Goal: Communication & Community: Answer question/provide support

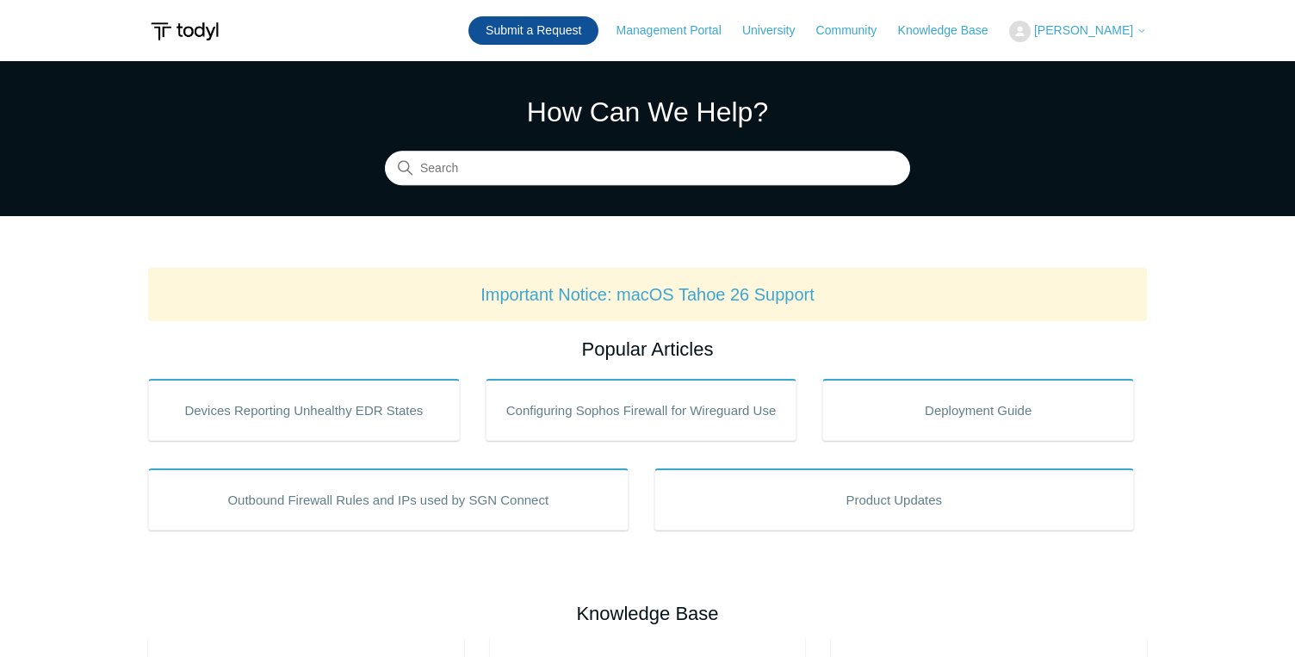
click at [588, 44] on link "Submit a Request" at bounding box center [533, 30] width 130 height 28
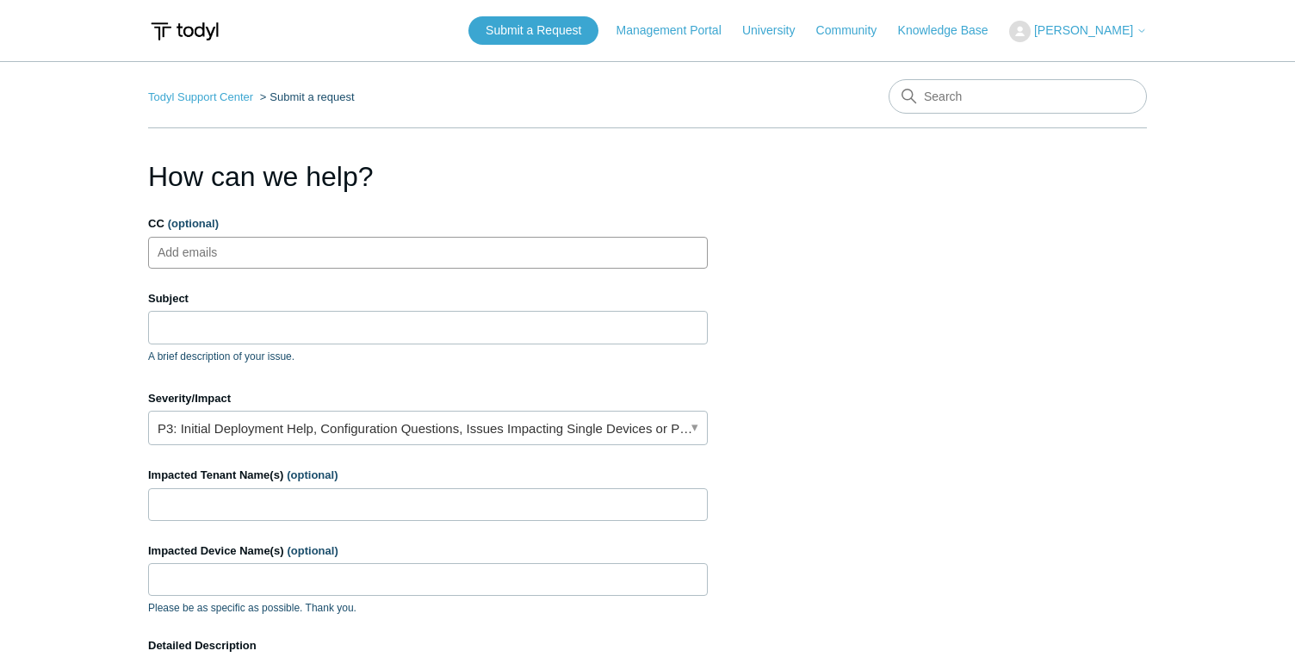
click at [412, 263] on ul "Add emails" at bounding box center [428, 253] width 560 height 32
click at [369, 339] on input "Subject" at bounding box center [428, 327] width 560 height 33
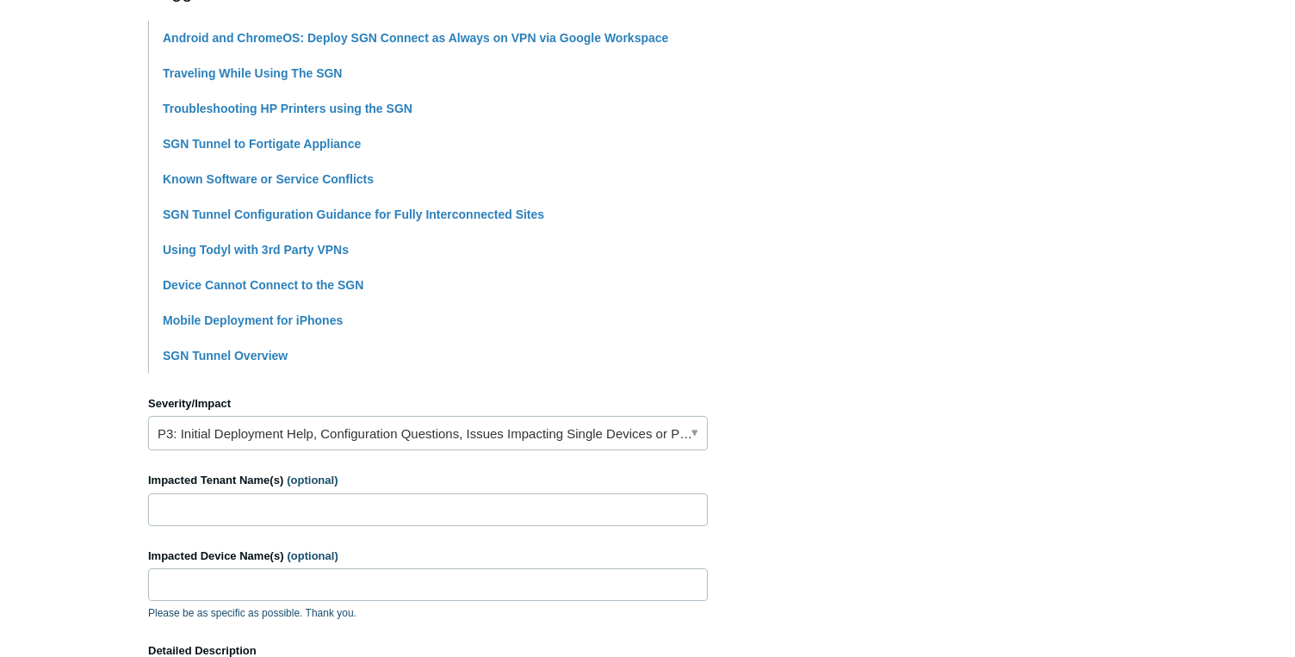
scroll to position [415, 0]
type input "SGN VPN Issue"
click at [350, 440] on link "P3: Initial Deployment Help, Configuration Questions, Issues Impacting Single D…" at bounding box center [428, 431] width 560 height 34
drag, startPoint x: 871, startPoint y: 463, endPoint x: 719, endPoint y: 468, distance: 152.5
click at [843, 466] on section "How can we help? CC (optional) Add emails Subject SGN VPN Issue A brief descrip…" at bounding box center [647, 346] width 999 height 1211
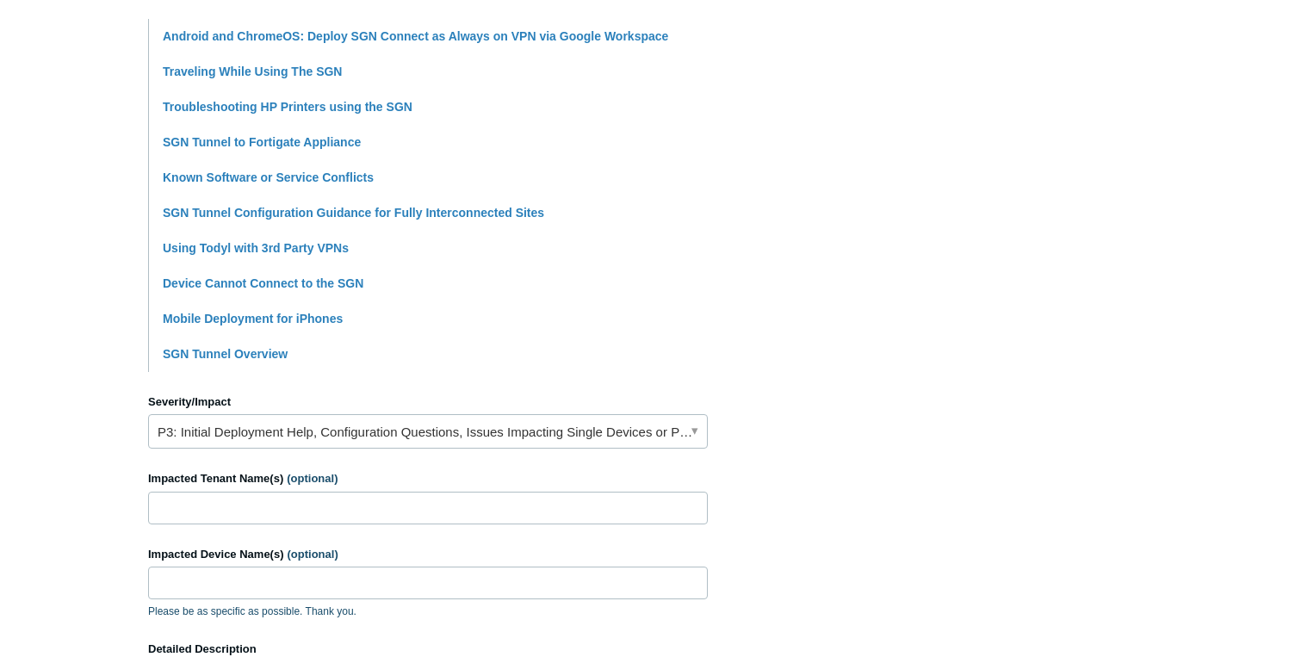
click at [500, 489] on div "Impacted Tenant Name(s) (optional)" at bounding box center [428, 497] width 560 height 54
click at [500, 502] on input "Impacted Tenant Name(s) (optional)" at bounding box center [428, 508] width 560 height 33
type input "SCE"
click at [396, 565] on div "Impacted Device Name(s) (optional) Please be as specific as possible. Thank you." at bounding box center [428, 583] width 560 height 74
click at [395, 573] on input "Impacted Device Name(s) (optional)" at bounding box center [428, 583] width 560 height 33
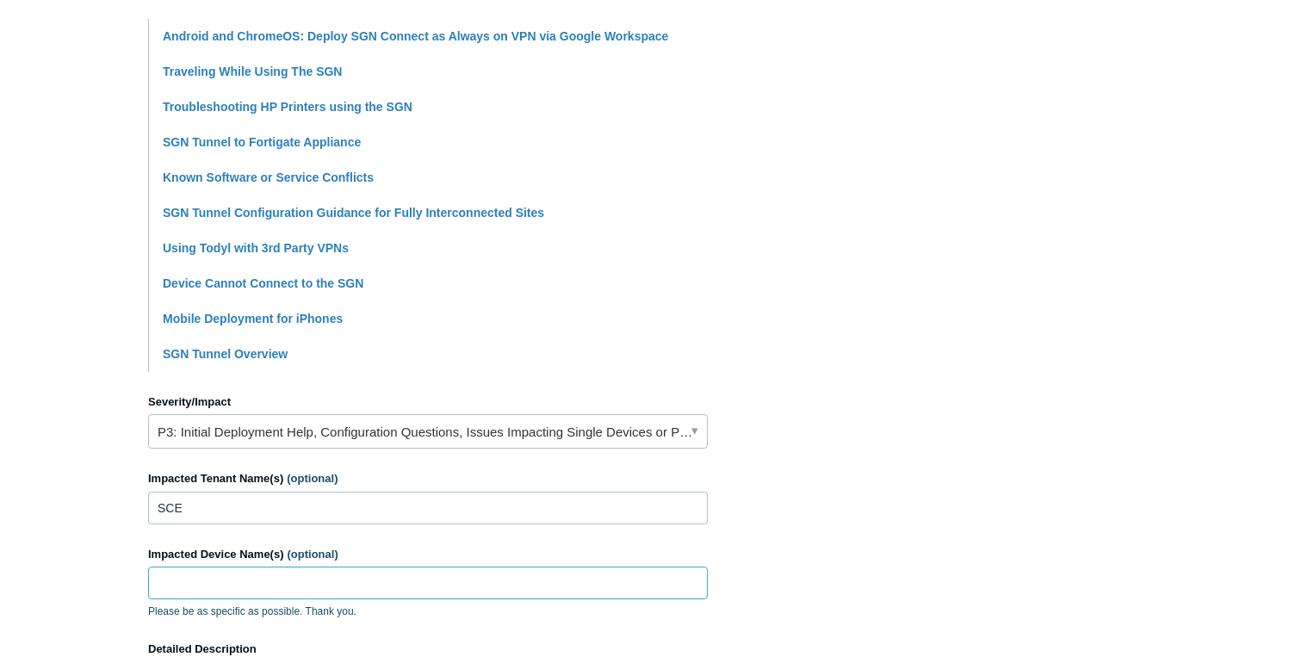
paste input "SCEG-LT01"
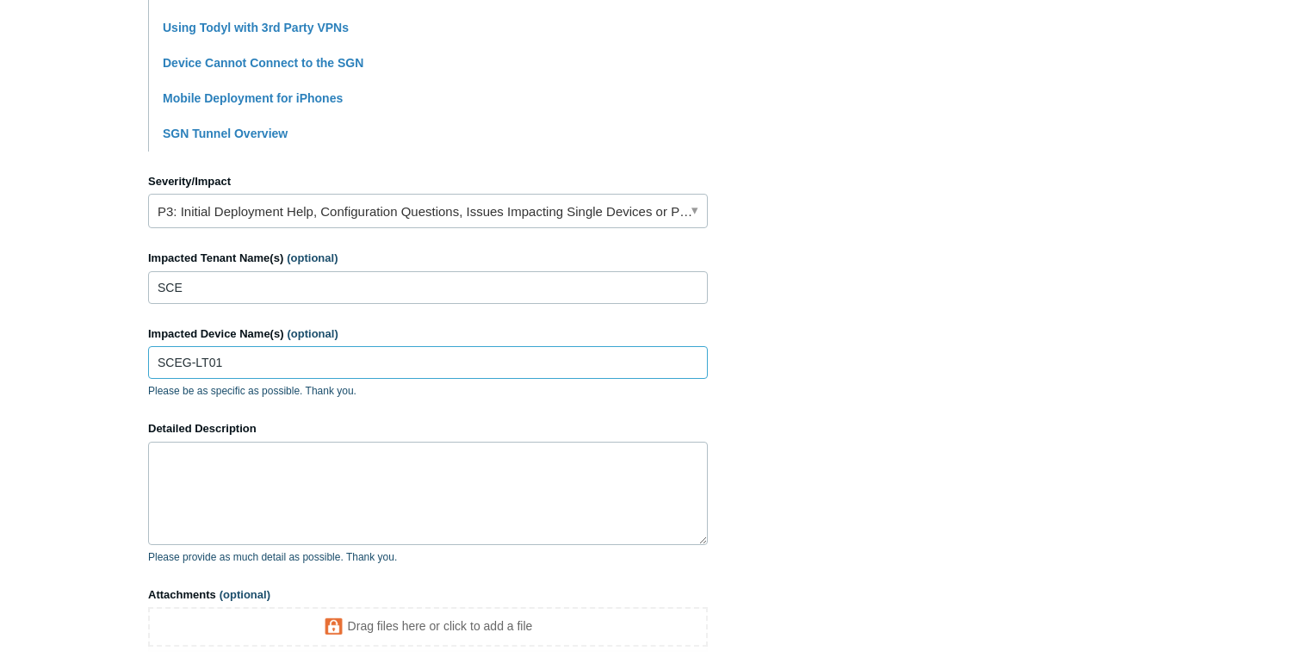
scroll to position [664, 0]
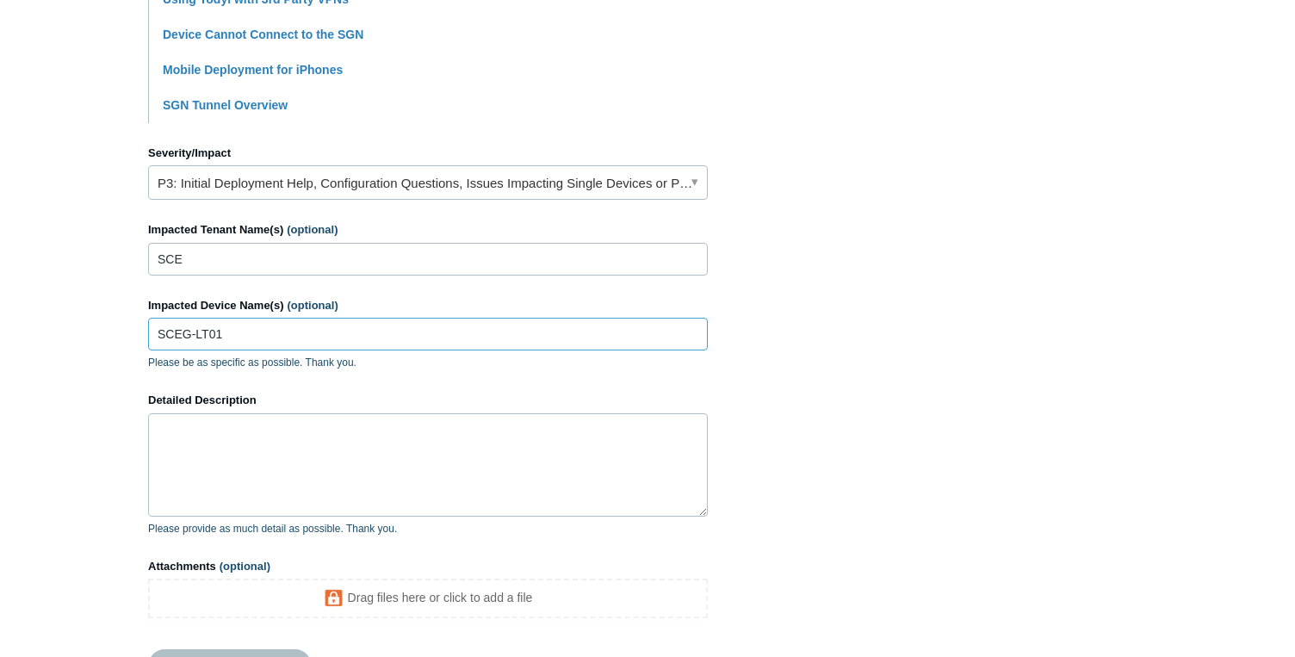
type input "SCEG-LT01"
click at [300, 443] on textarea "Detailed Description" at bounding box center [428, 464] width 560 height 103
paste textarea "SGN Connect Request Id: 8865b049-3862-49b4-ab8f-1371dc291a00 Correlation Id: 87…"
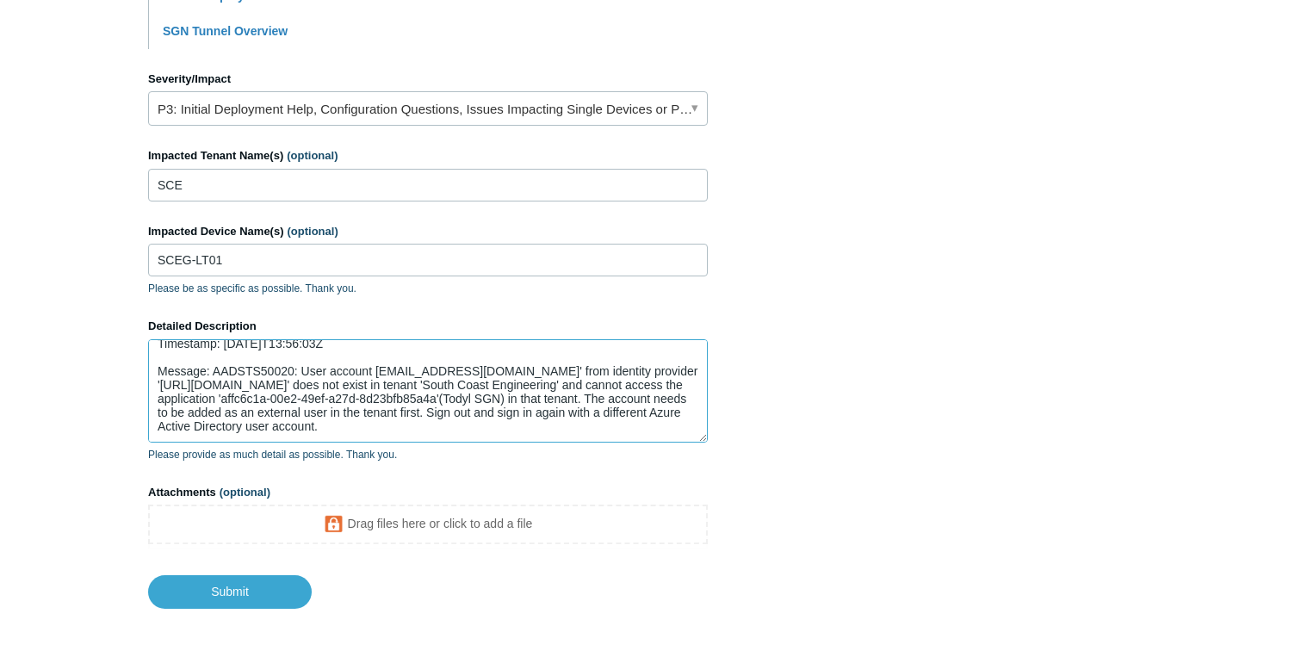
scroll to position [750, 0]
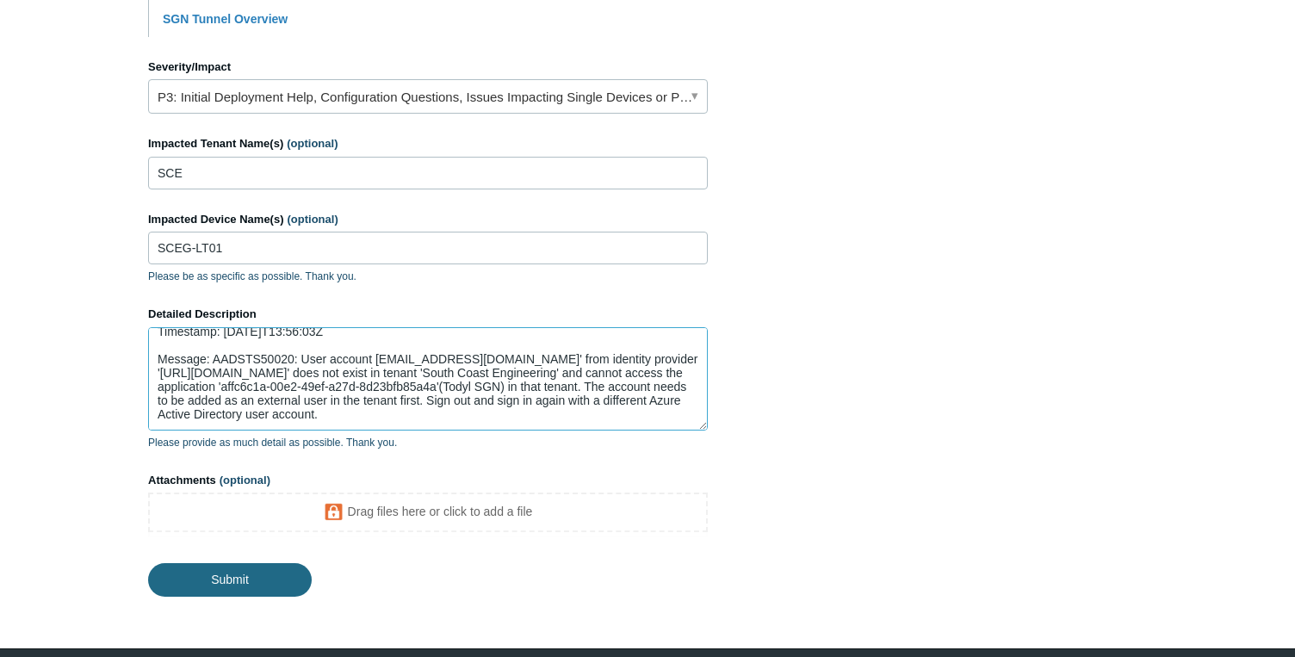
type textarea "SGN Connect Request Id: 8865b049-3862-49b4-ab8f-1371dc291a00 Correlation Id: 87…"
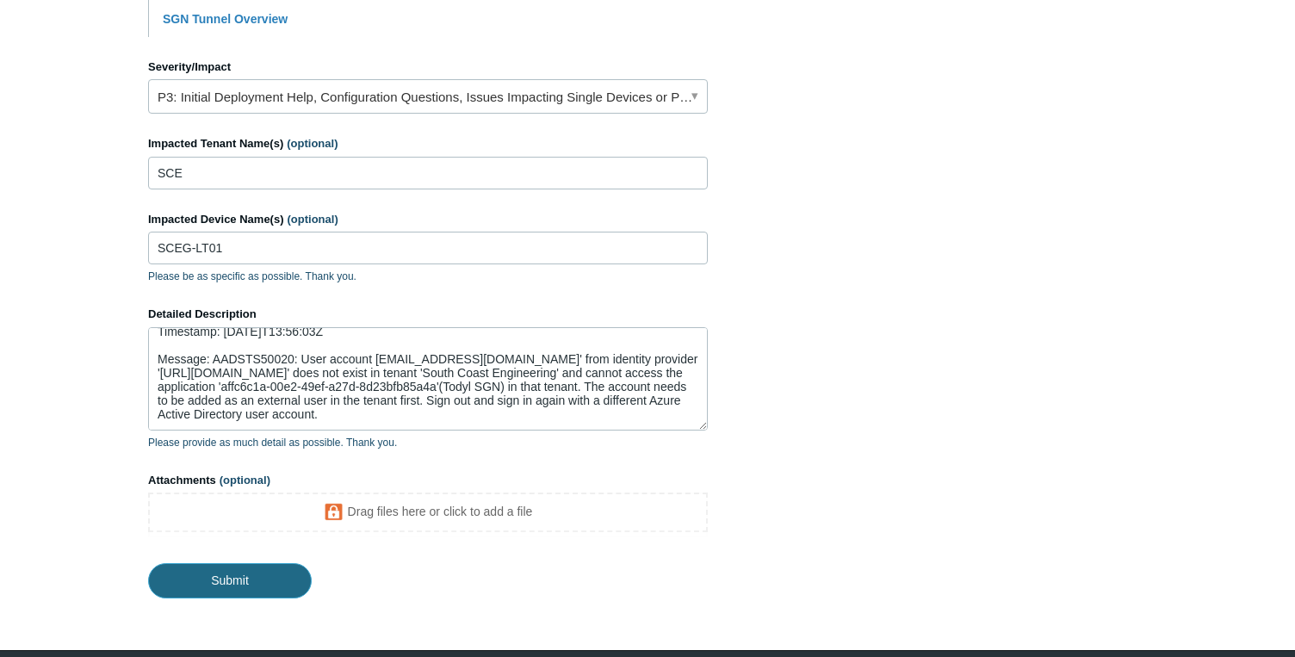
click at [273, 564] on input "Submit" at bounding box center [230, 580] width 164 height 34
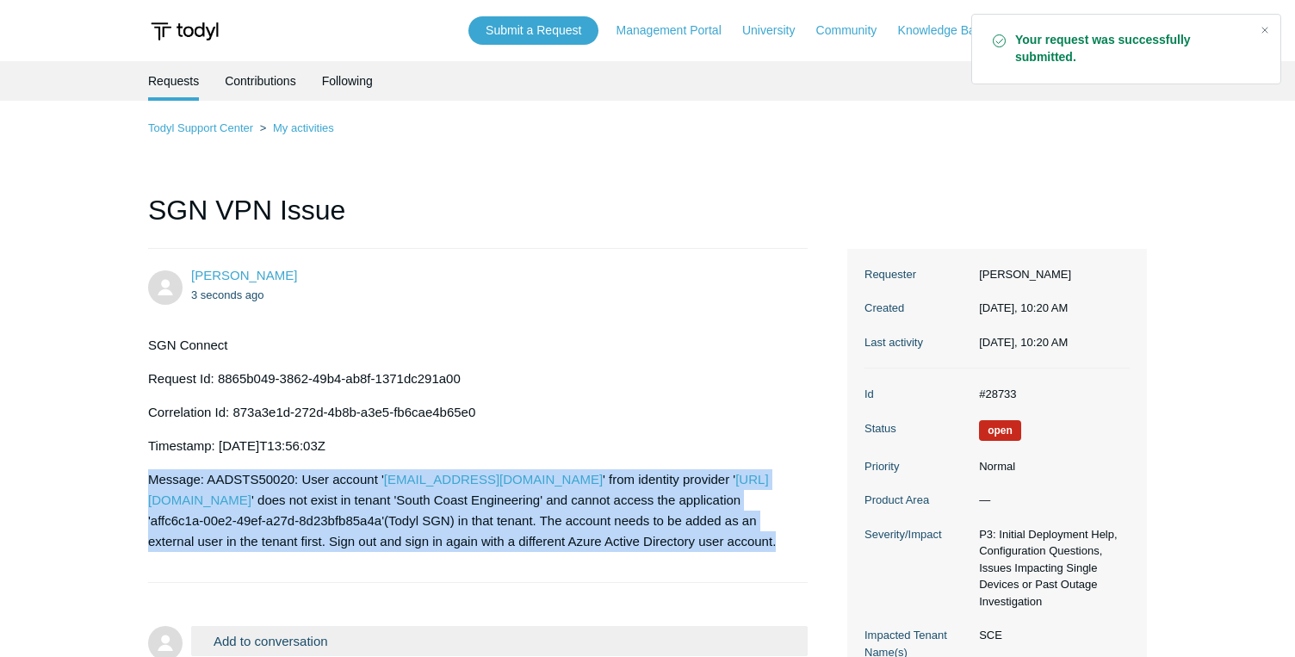
drag, startPoint x: 424, startPoint y: 569, endPoint x: 142, endPoint y: 480, distance: 296.3
click at [142, 480] on main "Requests Contributions Following Todyl Support Center My activities SGN VPN Iss…" at bounding box center [647, 394] width 1295 height 667
copy p "Message: AADSTS50020: User account ' pkraut@sceginc.com ' from identity provide…"
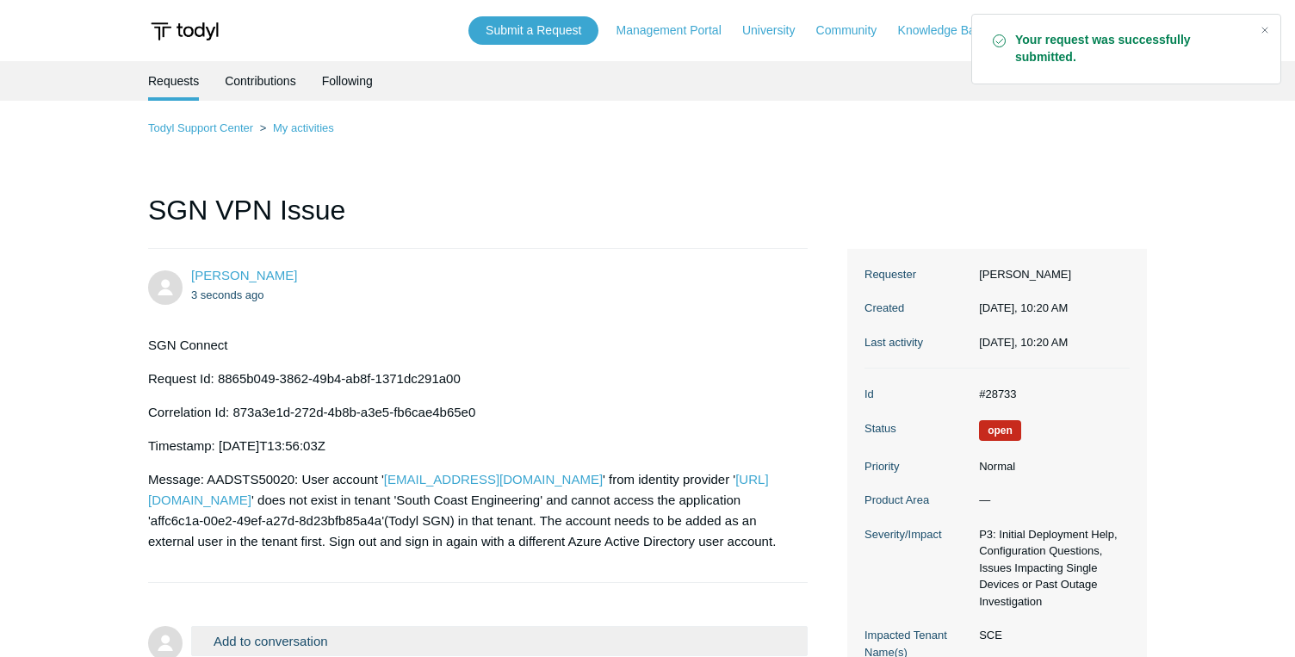
click at [350, 552] on p "Message: AADSTS50020: User account ' pkraut@sceginc.com ' from identity provide…" at bounding box center [469, 510] width 642 height 83
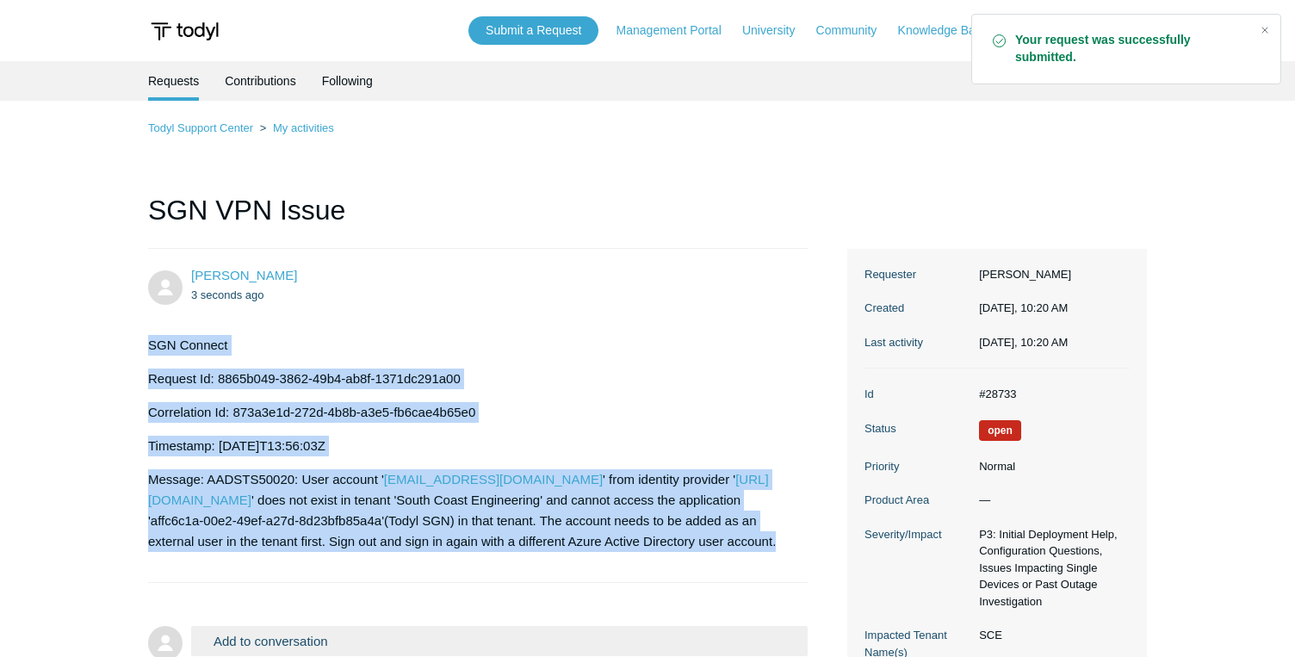
drag, startPoint x: 468, startPoint y: 568, endPoint x: 146, endPoint y: 351, distance: 387.6
click at [146, 350] on main "Requests Contributions Following Todyl Support Center My activities SGN VPN Iss…" at bounding box center [647, 394] width 1295 height 667
copy div "SGN Connect Request Id: 8865b049-3862-49b4-ab8f-1371dc291a00 Correlation Id: 87…"
click at [493, 327] on section "SGN Connect Request Id: 8865b049-3862-49b4-ab8f-1371dc291a00 Correlation Id: 87…" at bounding box center [469, 443] width 642 height 243
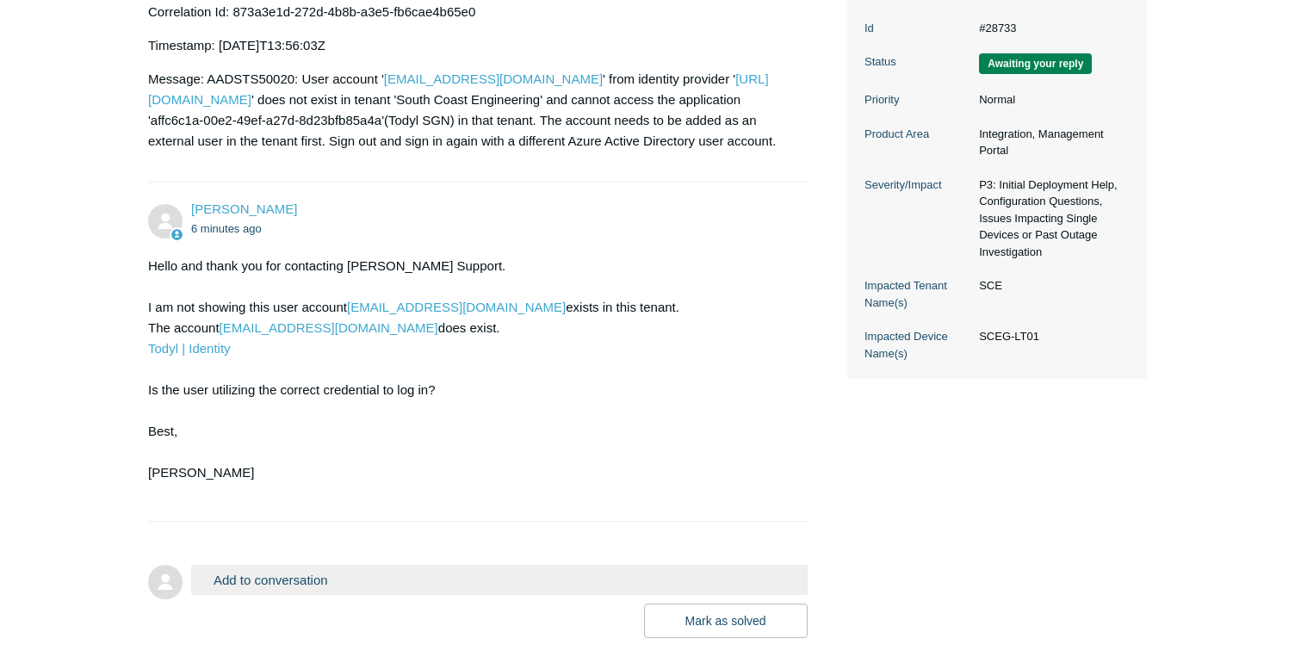
scroll to position [418, 0]
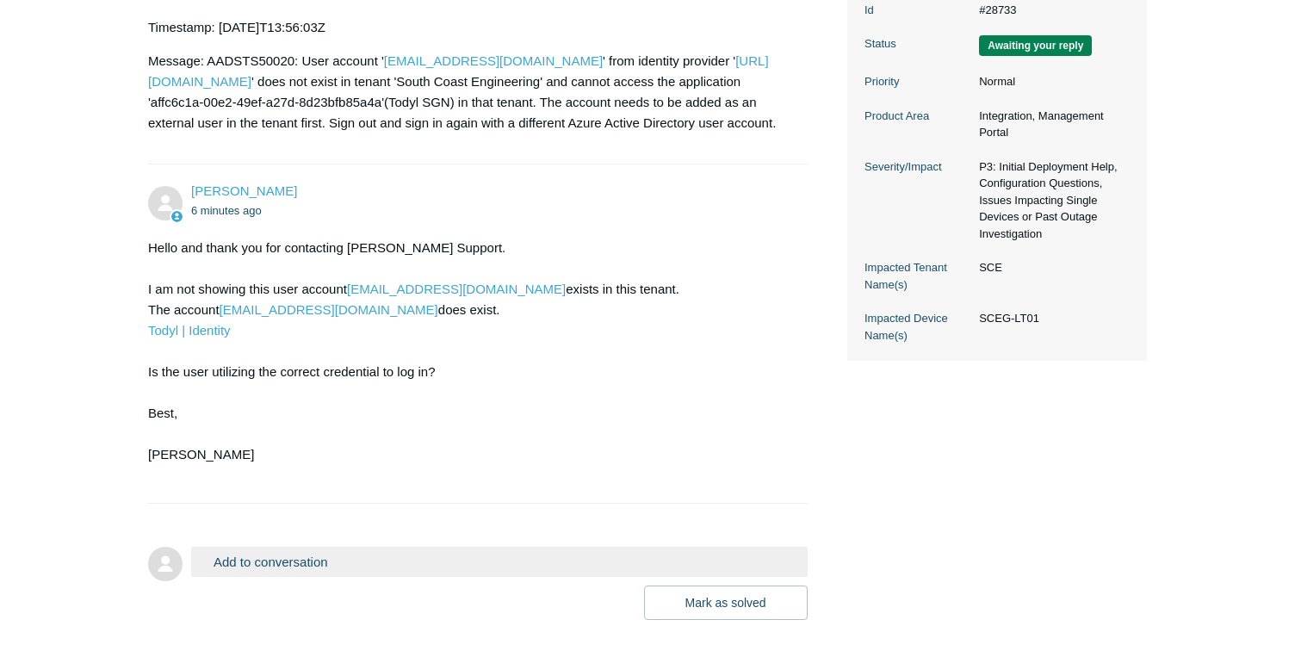
click at [347, 577] on button "Add to conversation" at bounding box center [499, 562] width 616 height 30
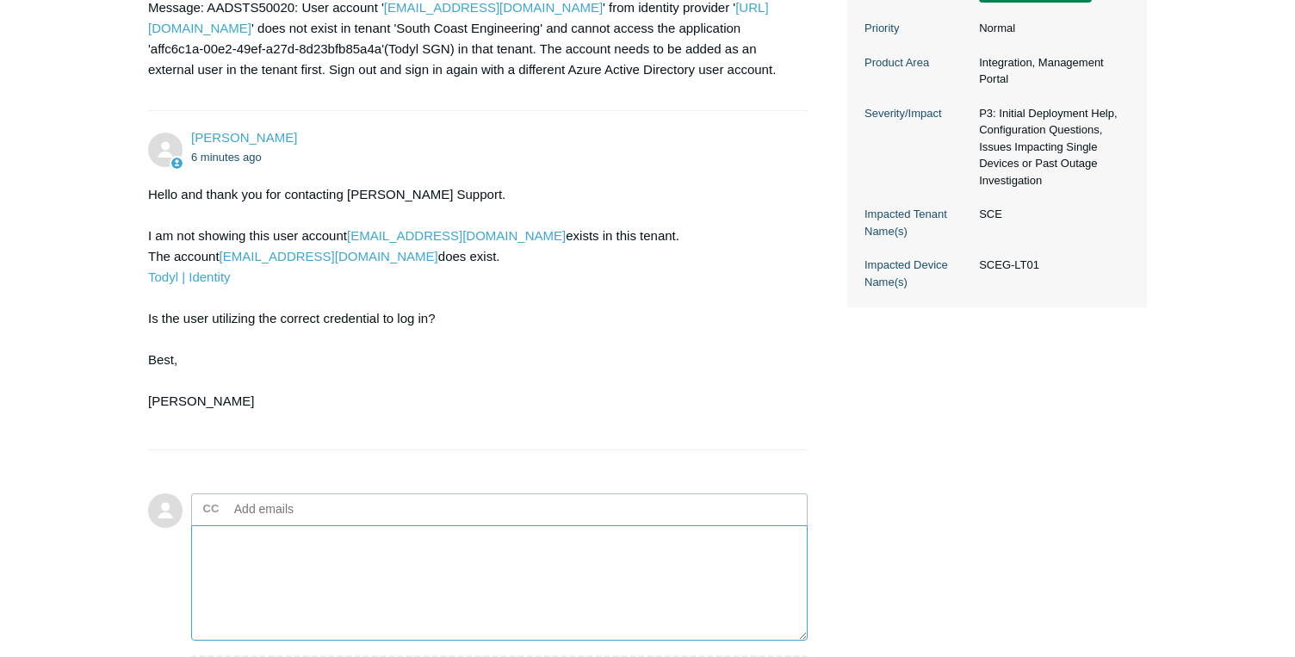
scroll to position [470, 0]
type textarea "I"
type textarea "Y"
paste textarea "it appears that SCE migrated to a different email provider about two months ago…"
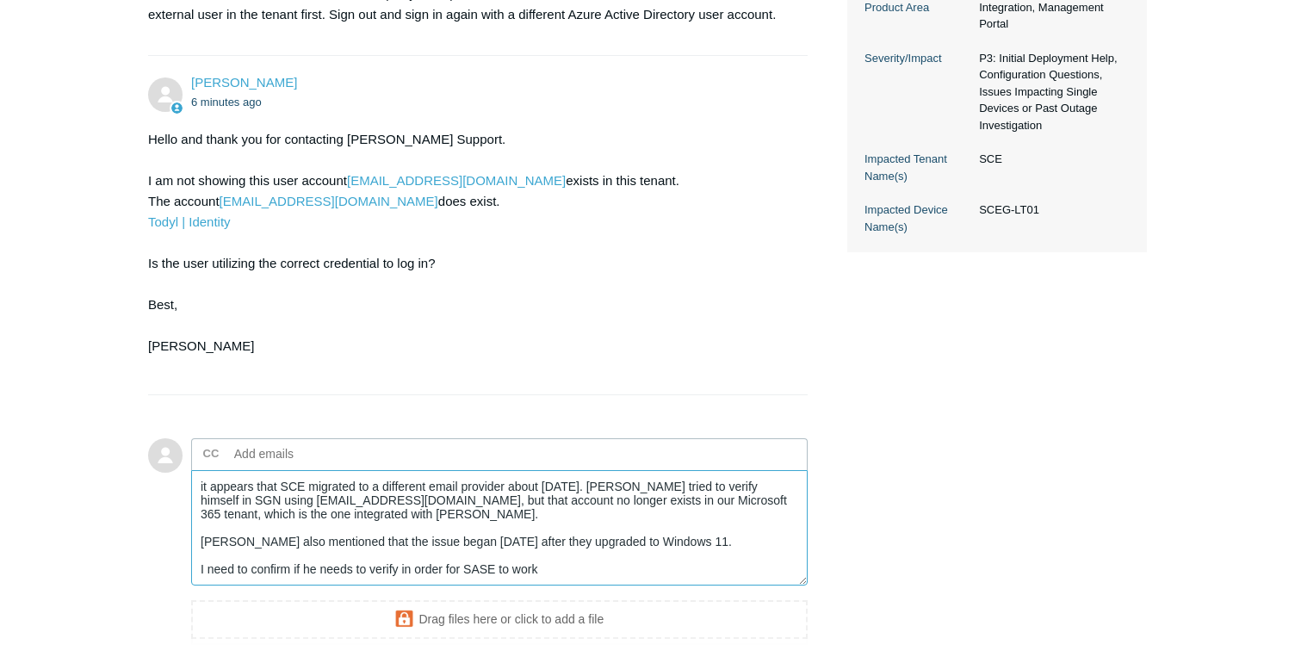
scroll to position [535, 0]
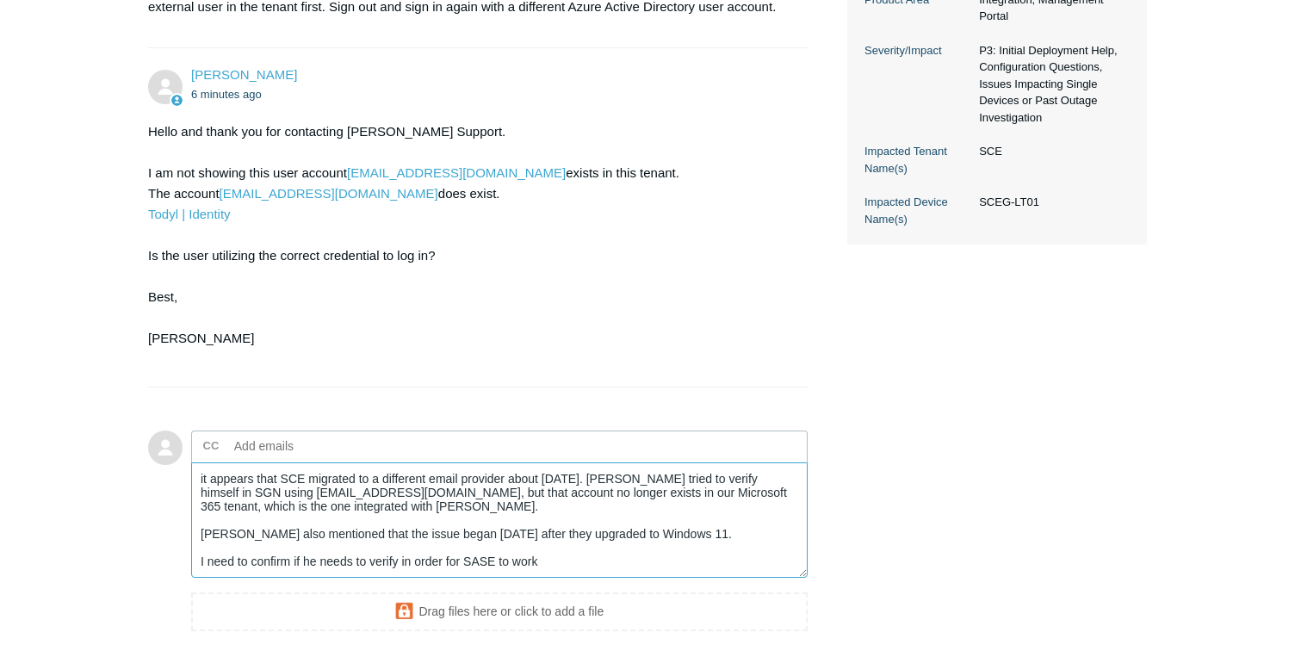
drag, startPoint x: 669, startPoint y: 500, endPoint x: 641, endPoint y: 500, distance: 27.6
click at [641, 500] on textarea "it appears that SCE migrated to a different email provider about two months ago…" at bounding box center [499, 520] width 616 height 116
click at [226, 554] on textarea "it appears that SCE migrated to a different email provider about two months ago…" at bounding box center [499, 520] width 616 height 116
drag, startPoint x: 231, startPoint y: 554, endPoint x: 195, endPoint y: 554, distance: 35.3
click at [195, 554] on textarea "it appears that SCE migrated to a different email provider about two months ago…" at bounding box center [499, 520] width 616 height 116
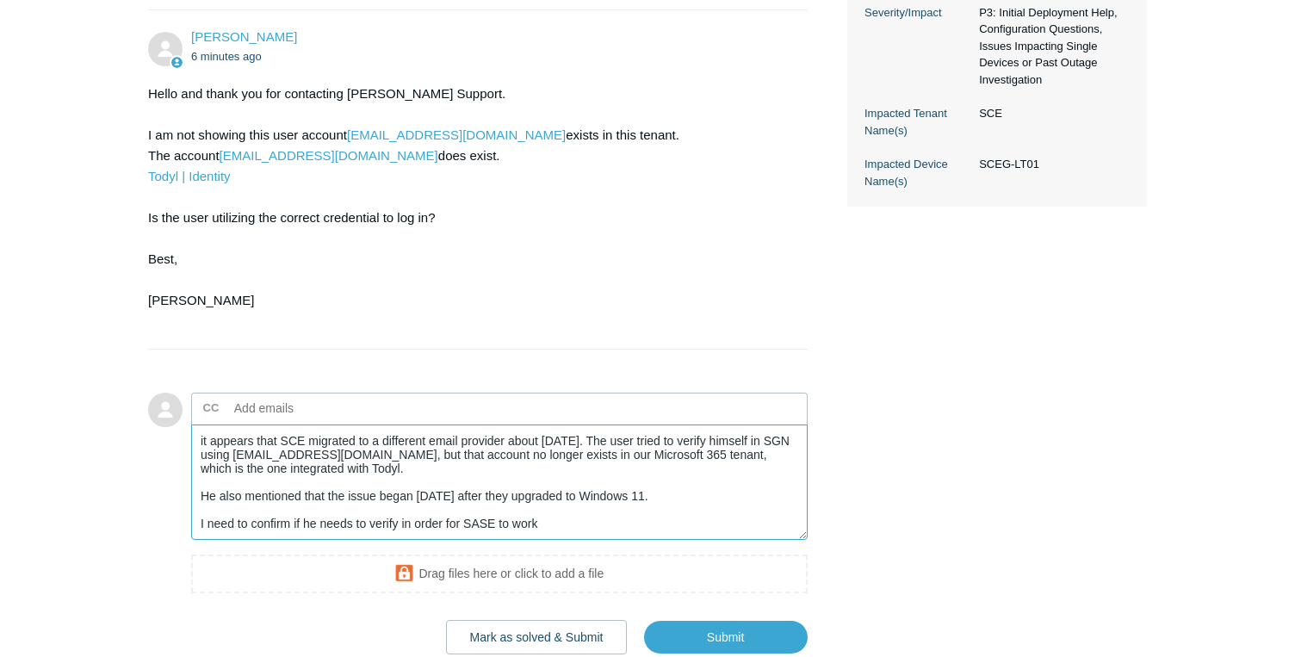
scroll to position [622, 0]
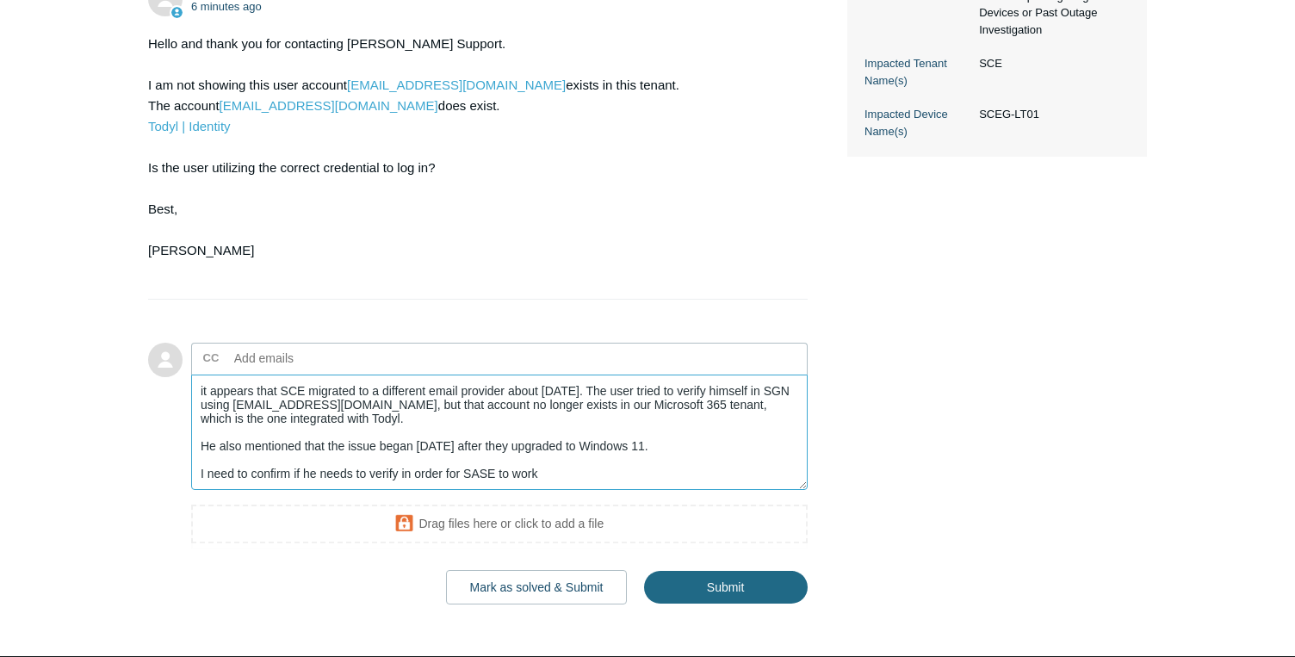
type textarea "it appears that SCE migrated to a different email provider about two months ago…"
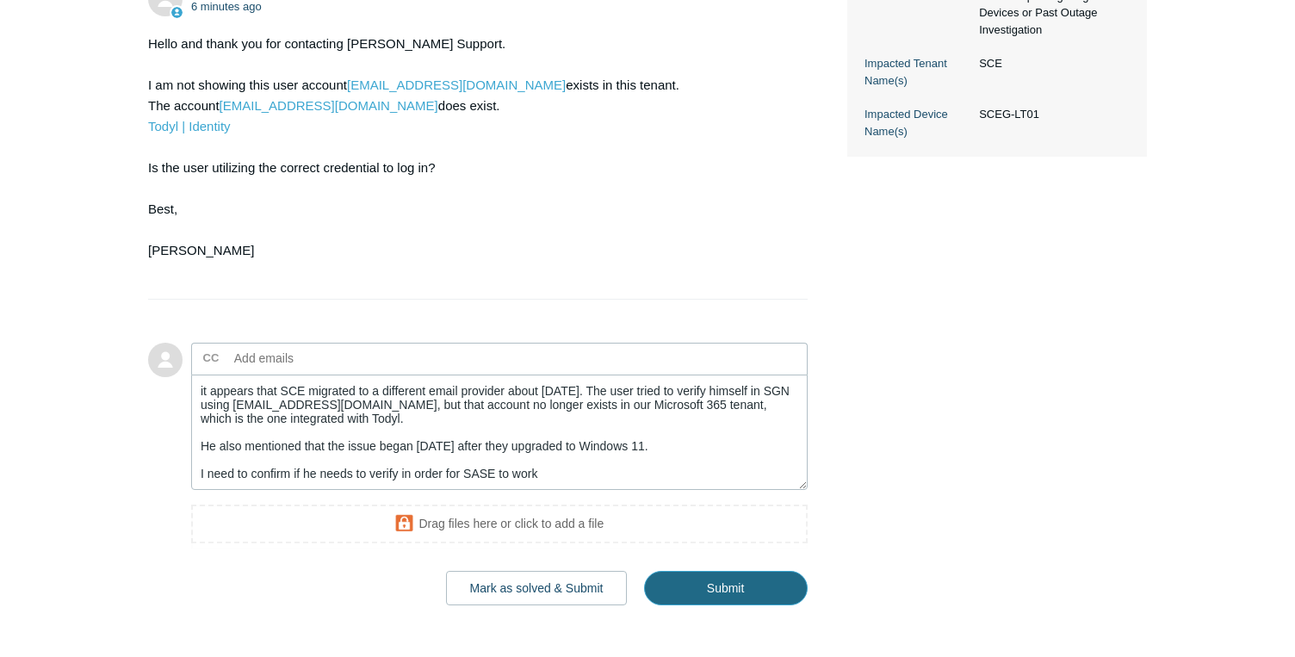
click at [699, 605] on input "Submit" at bounding box center [726, 588] width 164 height 34
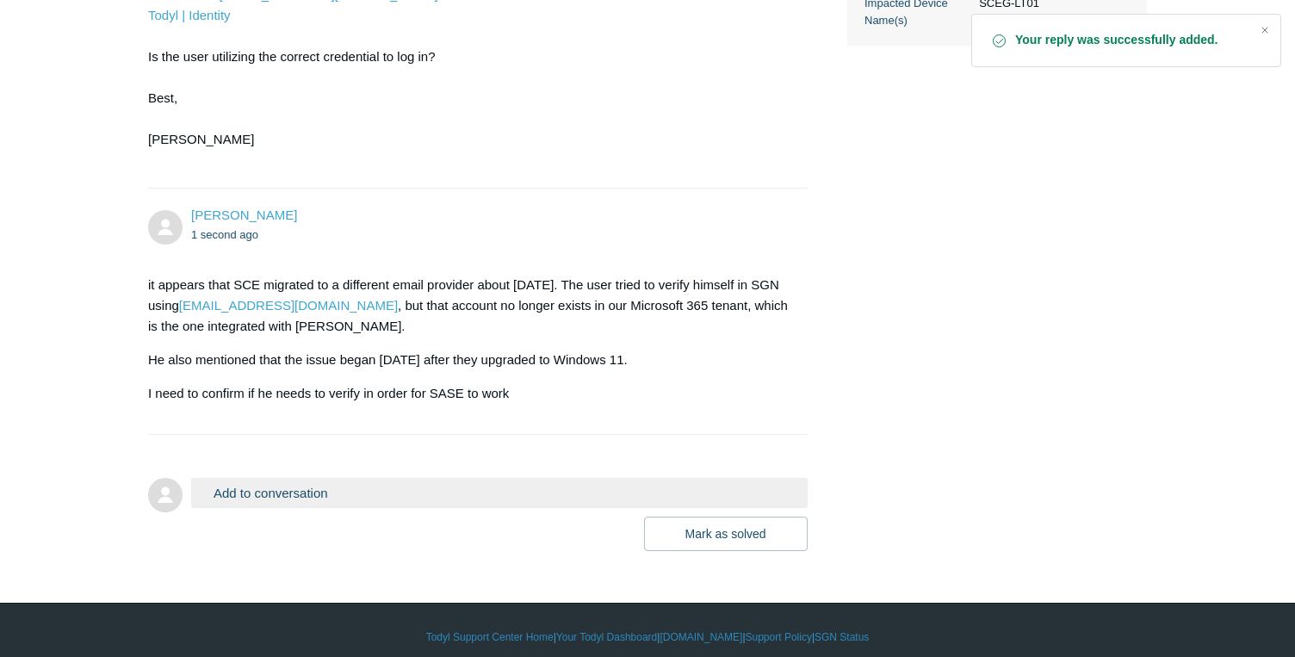
scroll to position [769, 0]
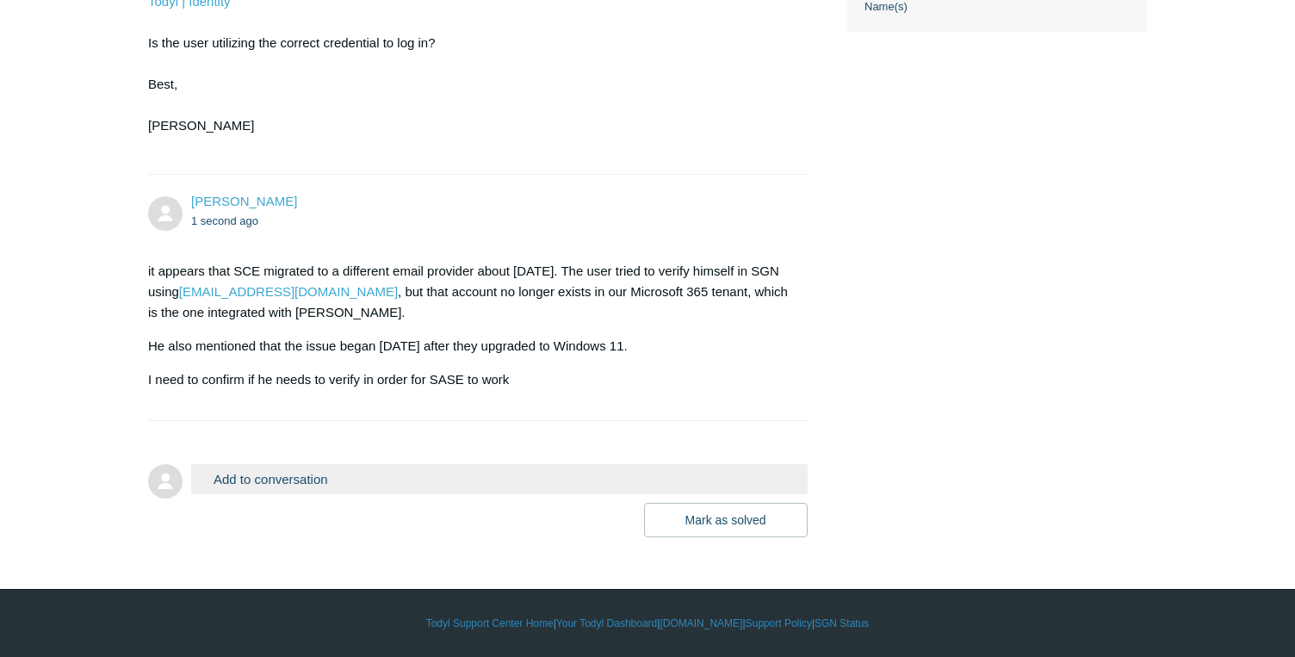
click at [276, 491] on button "Add to conversation" at bounding box center [499, 479] width 616 height 30
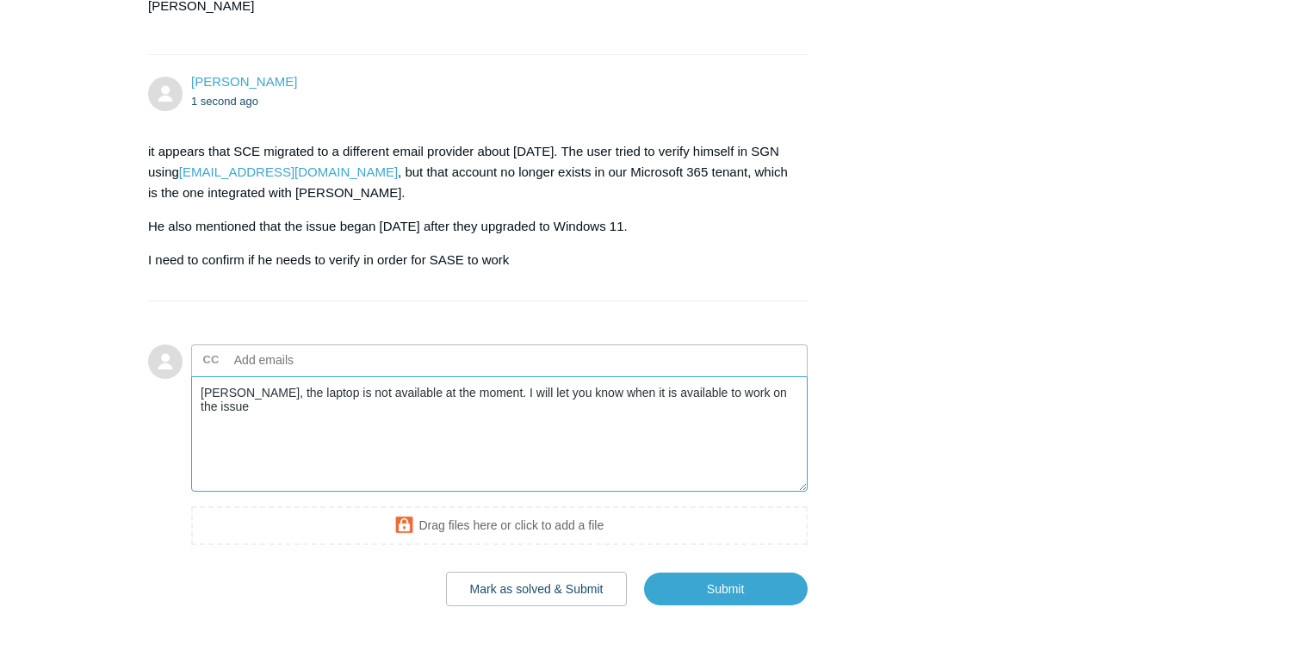
scroll to position [887, 0]
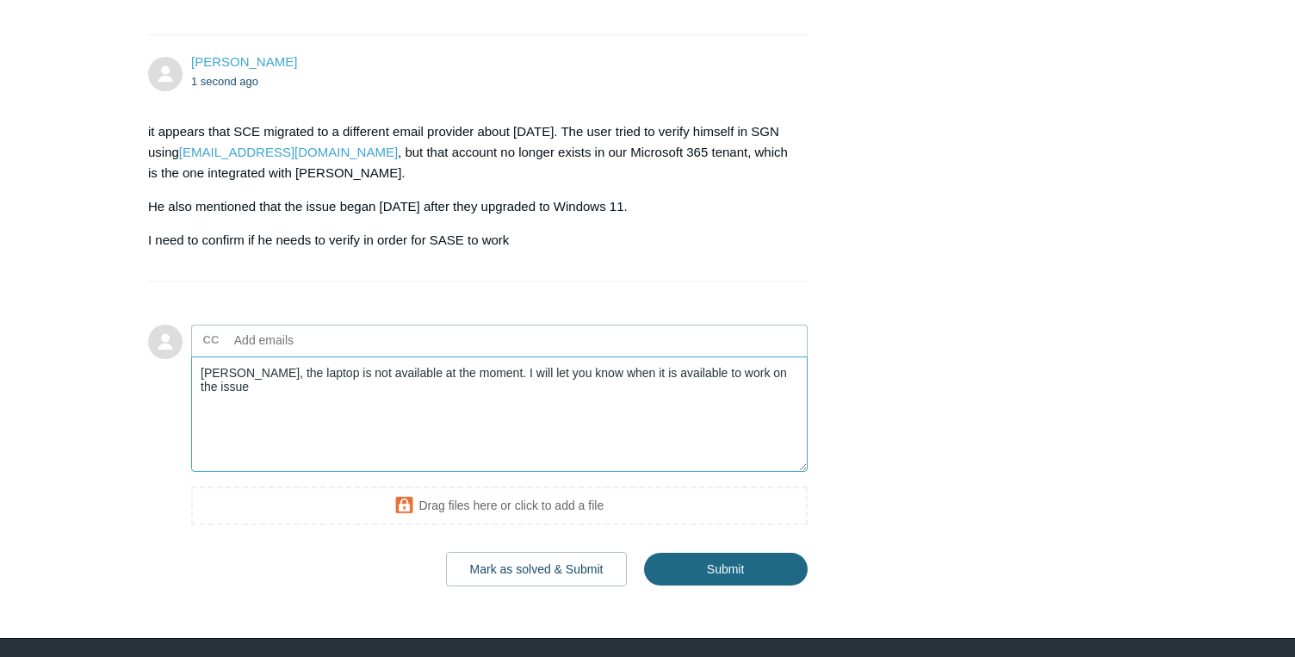
type textarea "[PERSON_NAME], the laptop is not available at the moment. I will let you know w…"
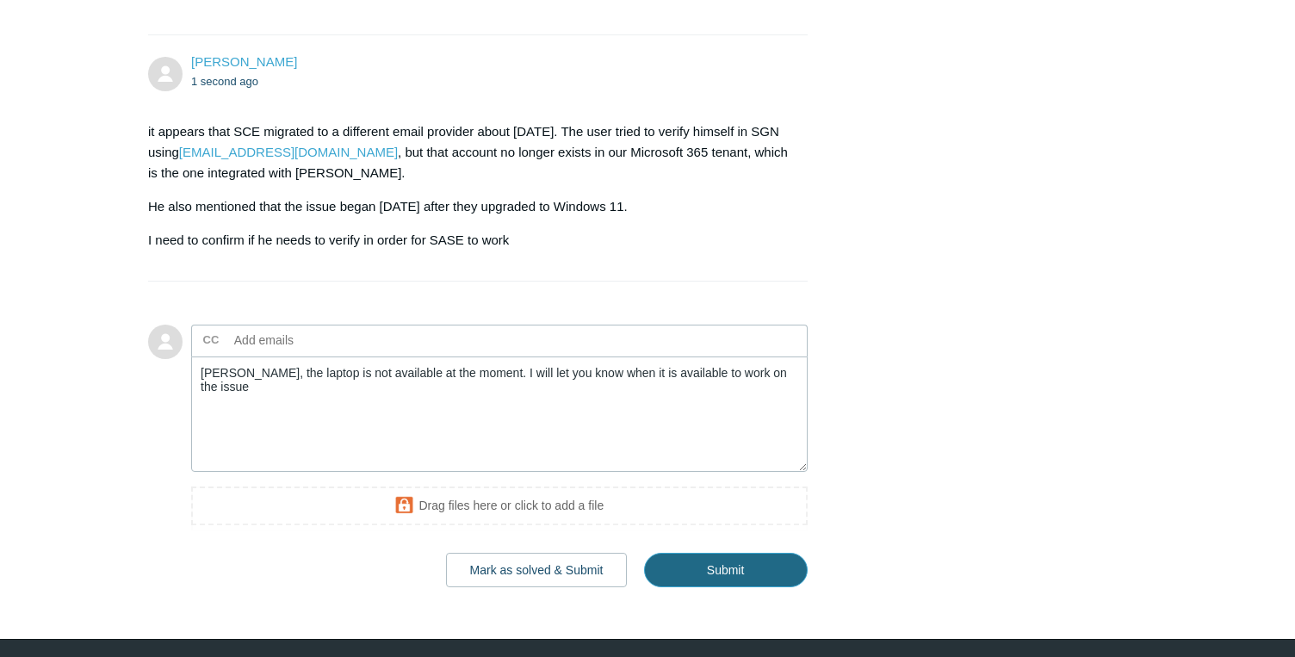
click at [726, 587] on input "Submit" at bounding box center [726, 570] width 164 height 34
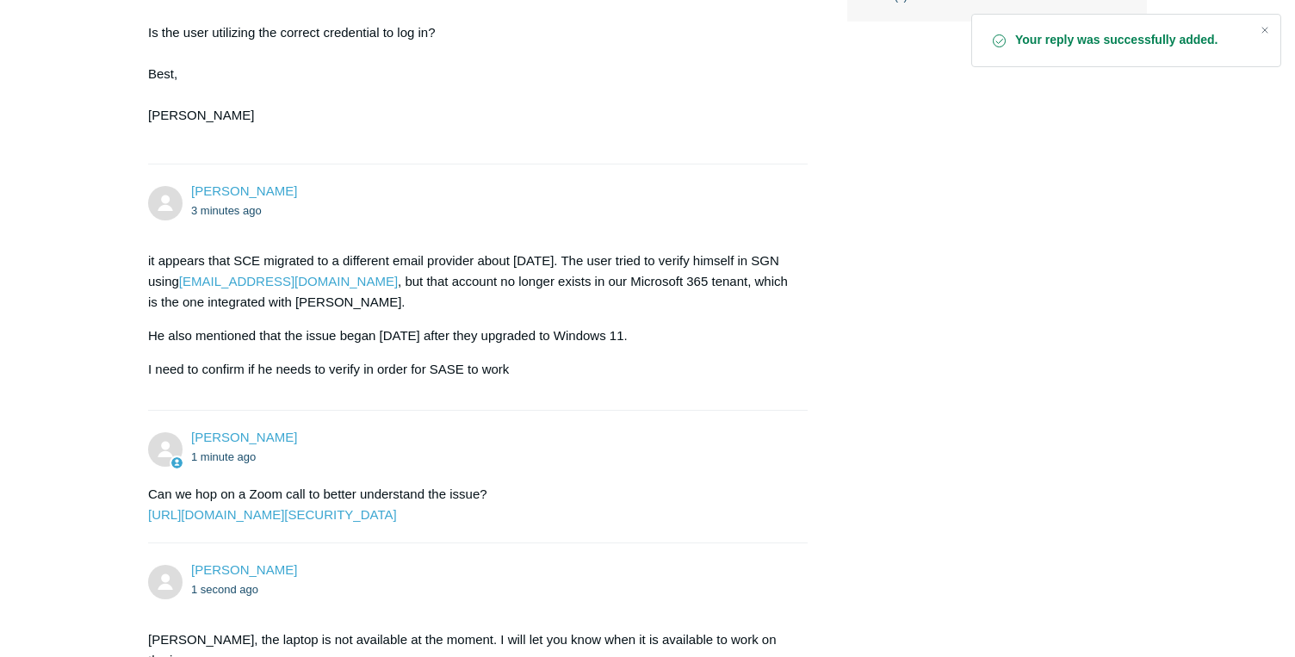
scroll to position [1039, 0]
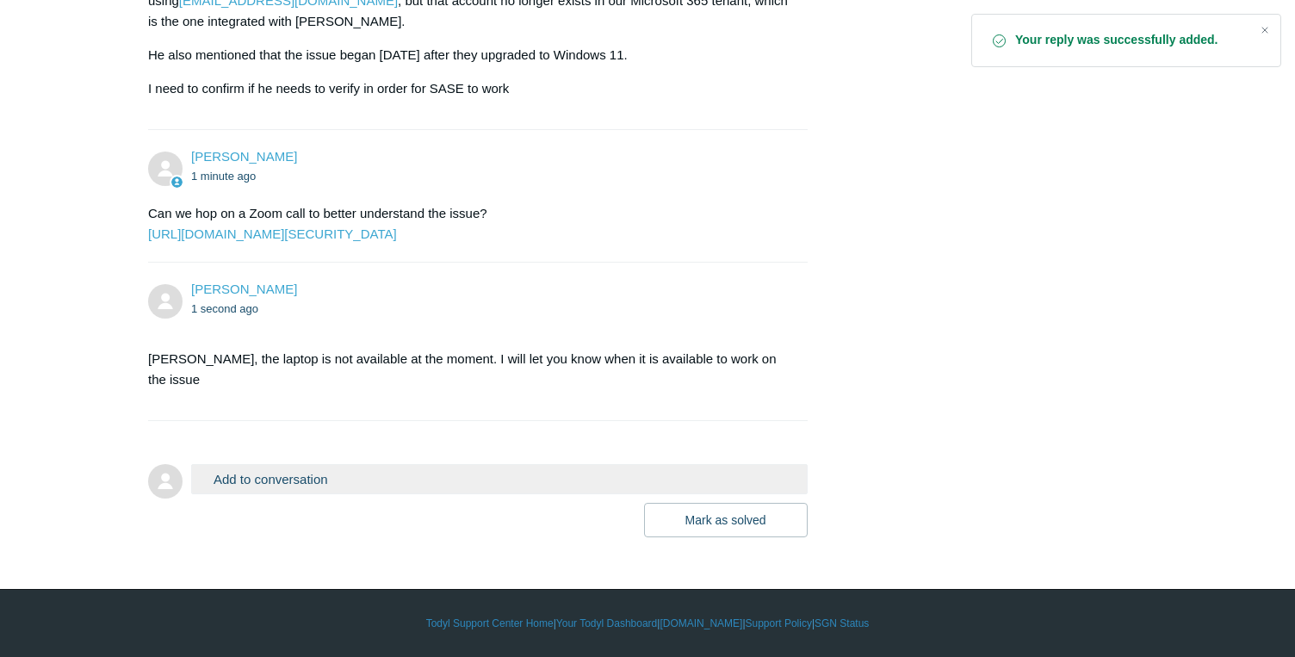
click at [511, 469] on button "Add to conversation" at bounding box center [499, 479] width 616 height 30
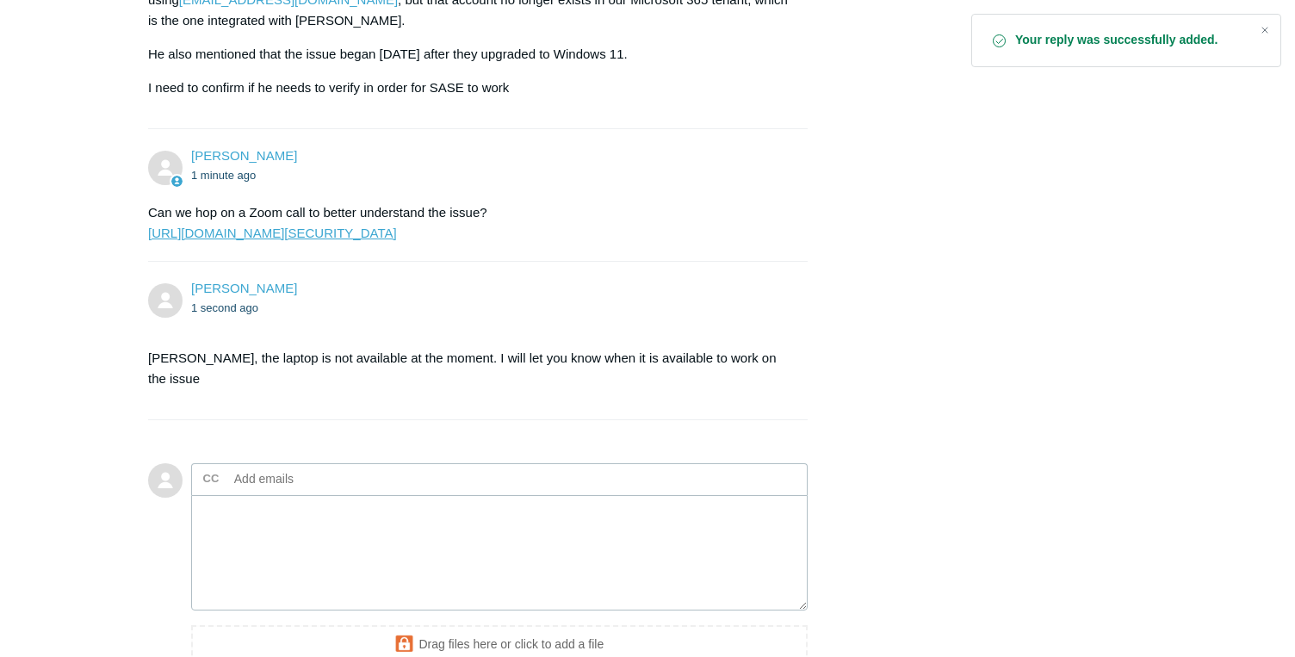
click at [397, 240] on link "[URL][DOMAIN_NAME][SECURITY_DATA]" at bounding box center [272, 233] width 249 height 15
